Goal: Download file/media

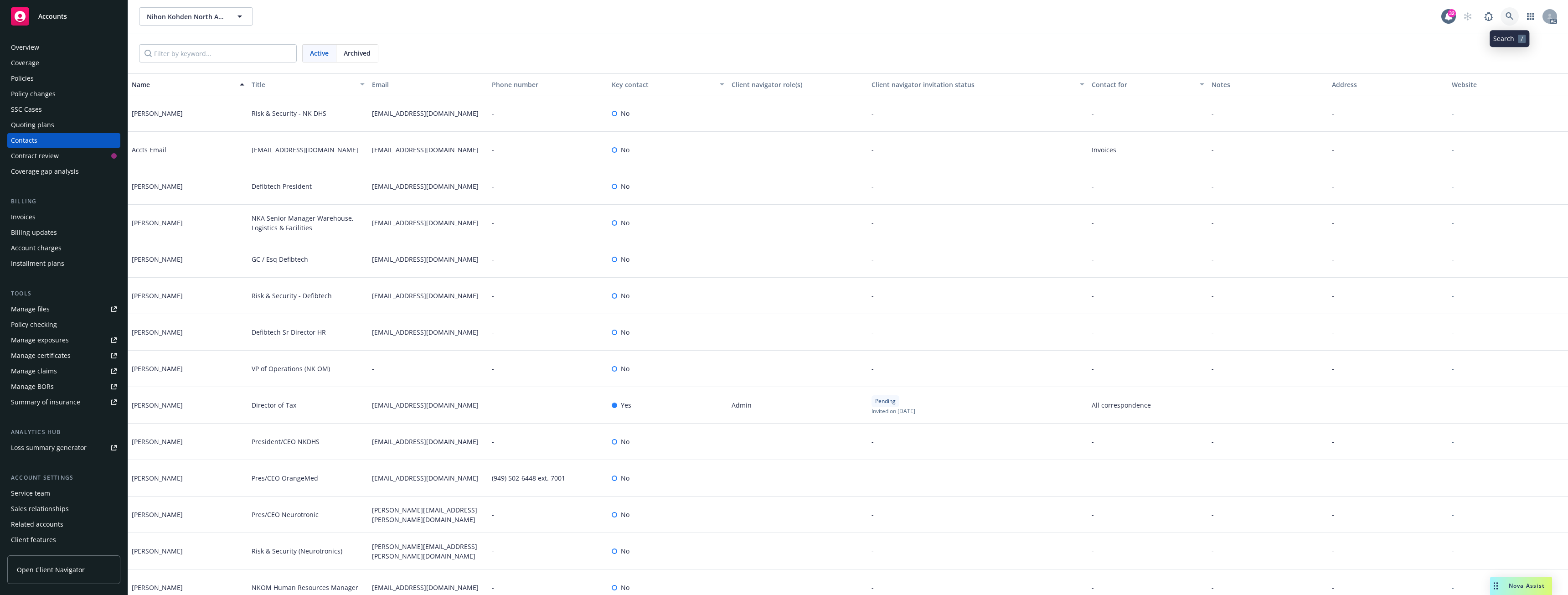
click at [1511, 19] on icon at bounding box center [1509, 16] width 8 height 8
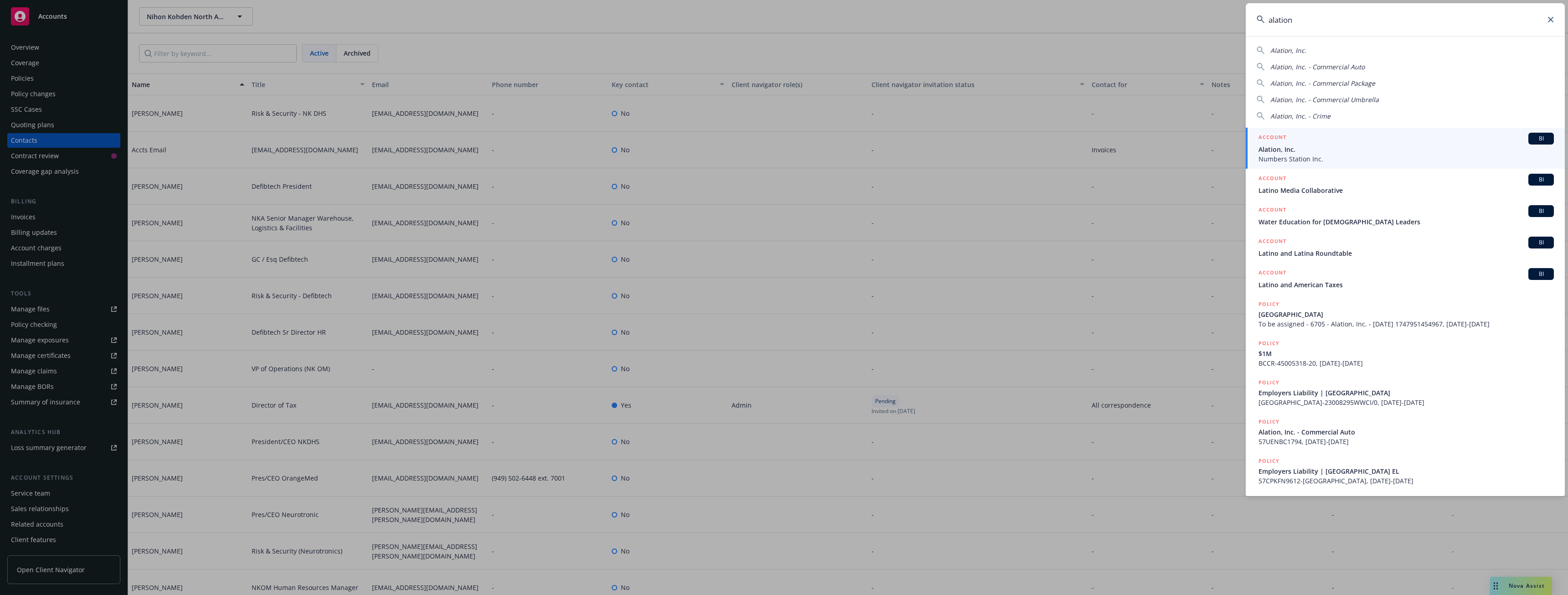
type input "alation"
click at [1300, 150] on span "Alation, Inc." at bounding box center [1406, 149] width 295 height 10
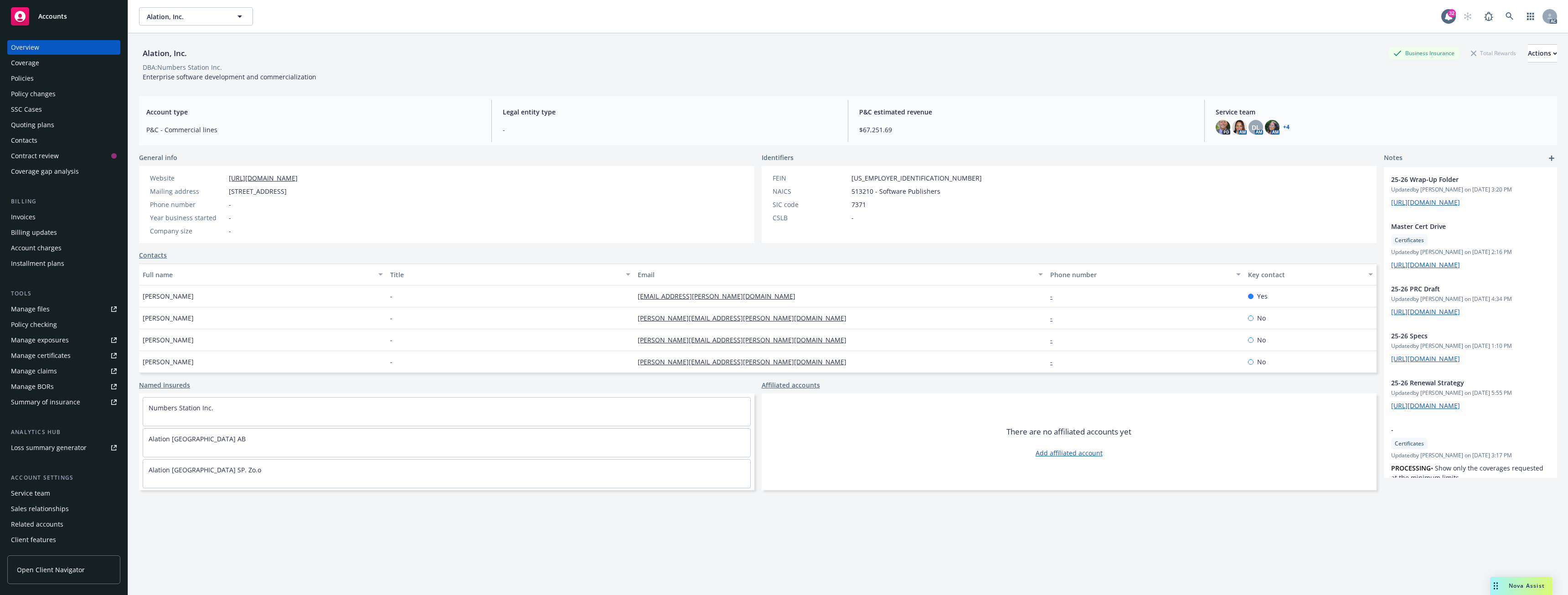
click at [25, 80] on div "Policies" at bounding box center [22, 79] width 23 height 15
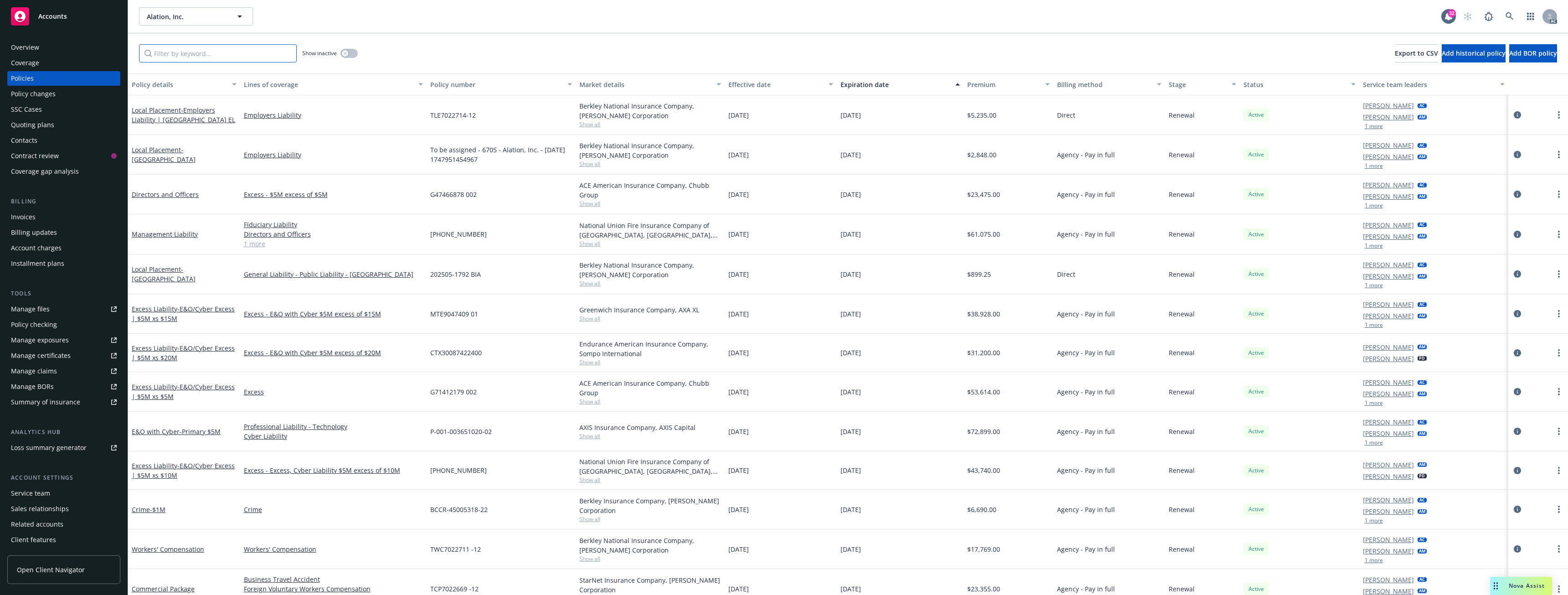
click at [169, 57] on input "Filter by keyword..." at bounding box center [217, 54] width 158 height 18
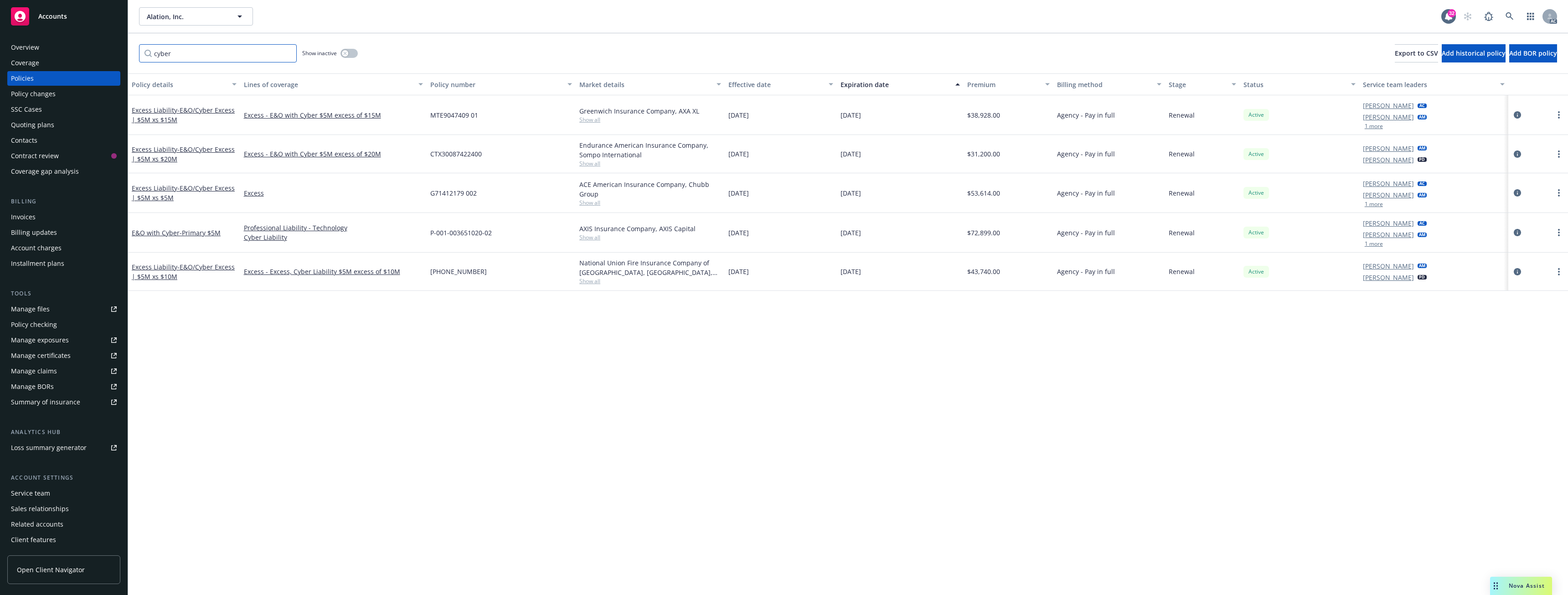
type input "cyber"
click at [203, 238] on div "E&O with Cyber - Primary $5M" at bounding box center [184, 233] width 112 height 40
click at [203, 233] on span "- Primary $5M" at bounding box center [200, 233] width 41 height 9
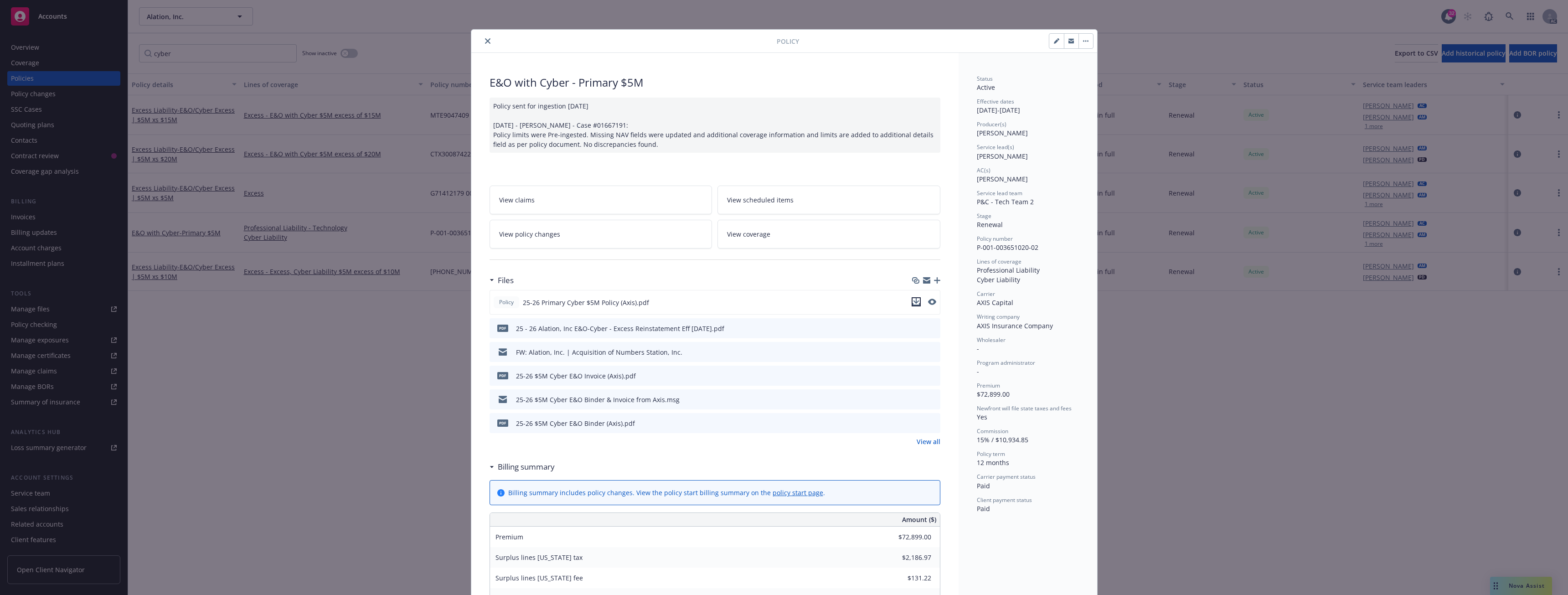
click at [914, 301] on icon "download file" at bounding box center [916, 301] width 6 height 5
